Goal: Task Accomplishment & Management: Manage account settings

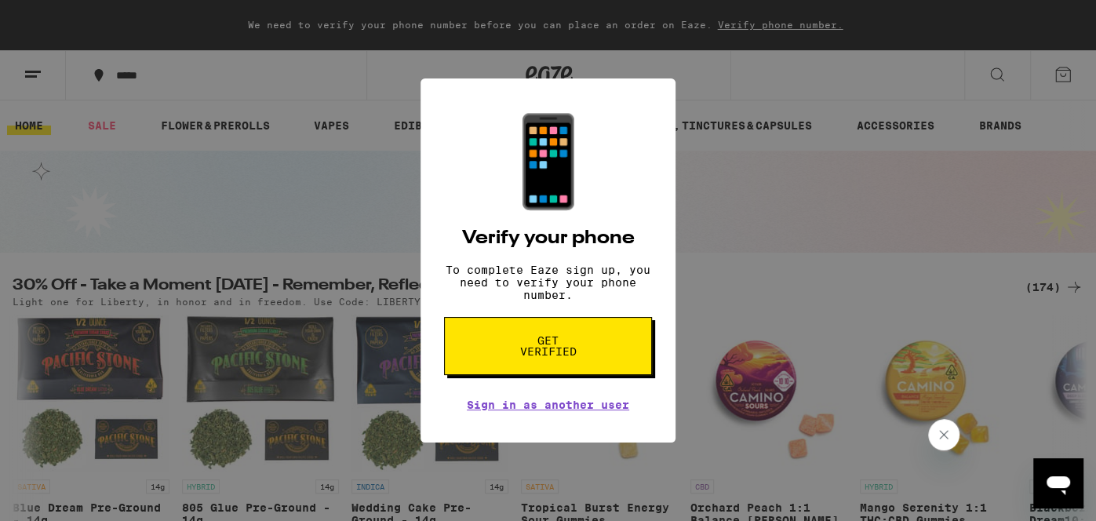
click at [546, 367] on button "Get verified" at bounding box center [548, 346] width 208 height 58
click at [535, 348] on span "Get verified" at bounding box center [548, 346] width 81 height 22
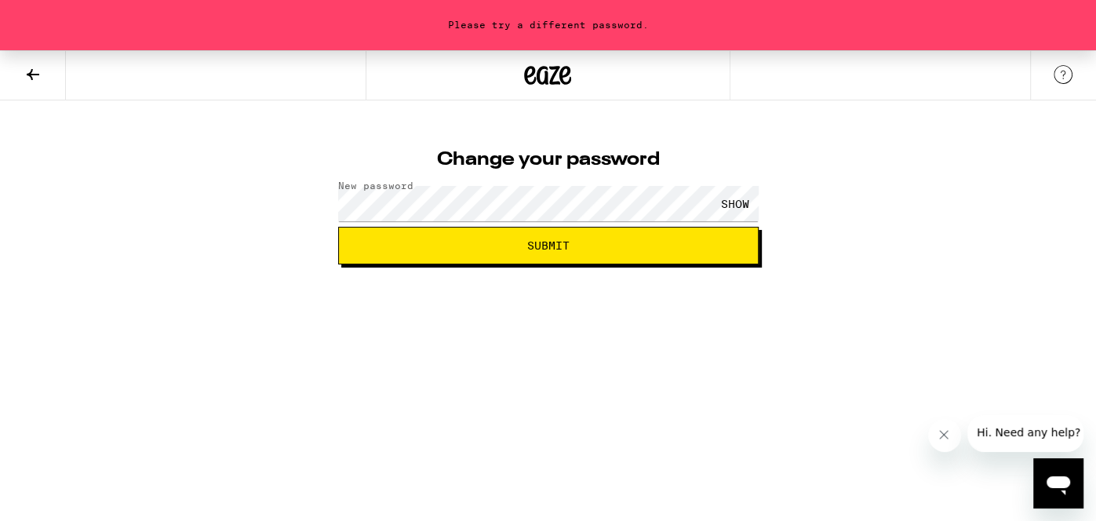
click at [338, 227] on button "Submit" at bounding box center [548, 246] width 421 height 38
click at [730, 208] on div "SHOW" at bounding box center [735, 203] width 47 height 35
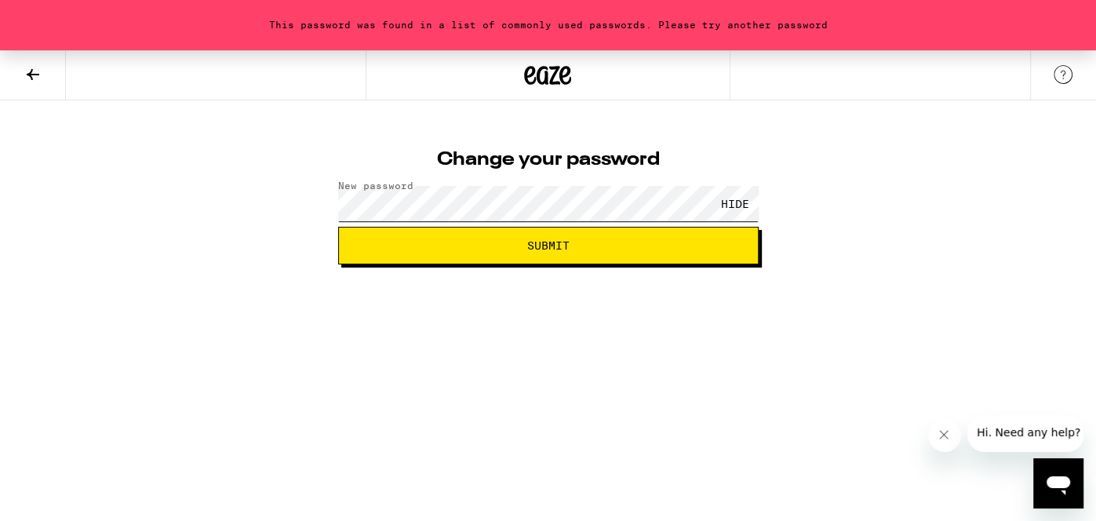
click at [316, 191] on div "This password was found in a list of commonly used passwords. Please try anothe…" at bounding box center [548, 157] width 1096 height 214
click at [338, 227] on button "Submit" at bounding box center [548, 246] width 421 height 38
